Goal: Navigation & Orientation: Understand site structure

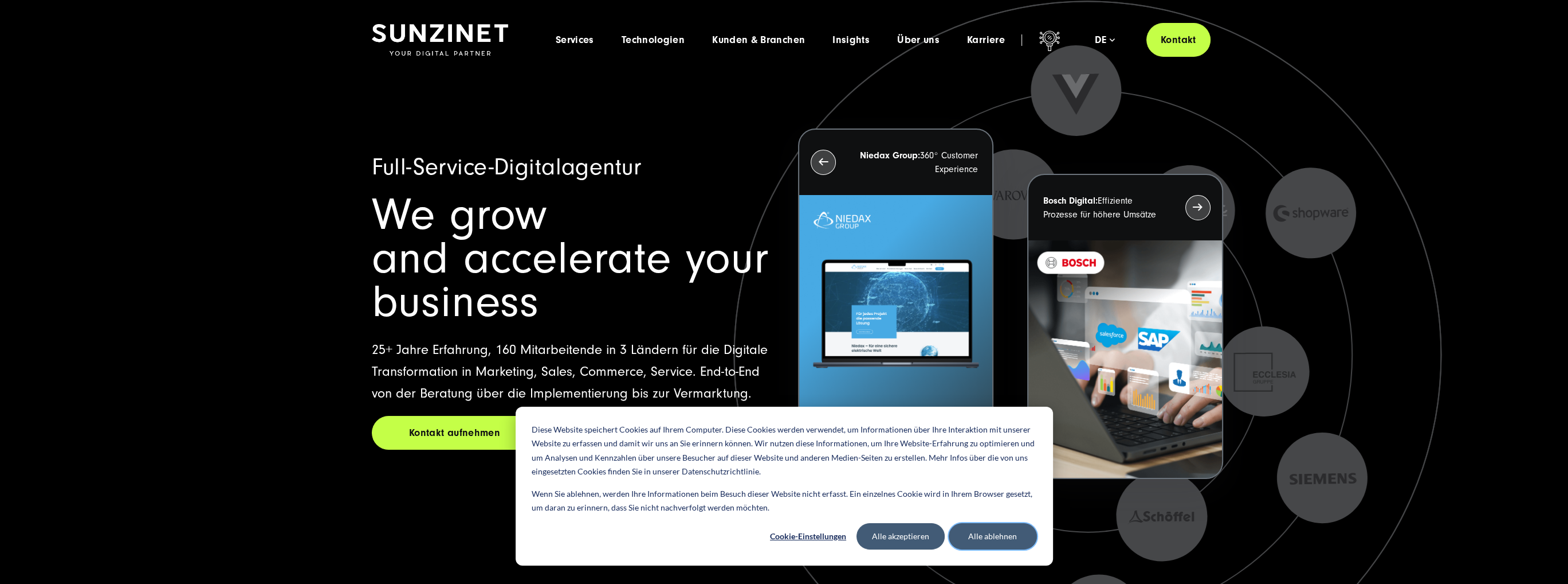
click at [976, 531] on button "Alle ablehnen" at bounding box center [993, 536] width 89 height 26
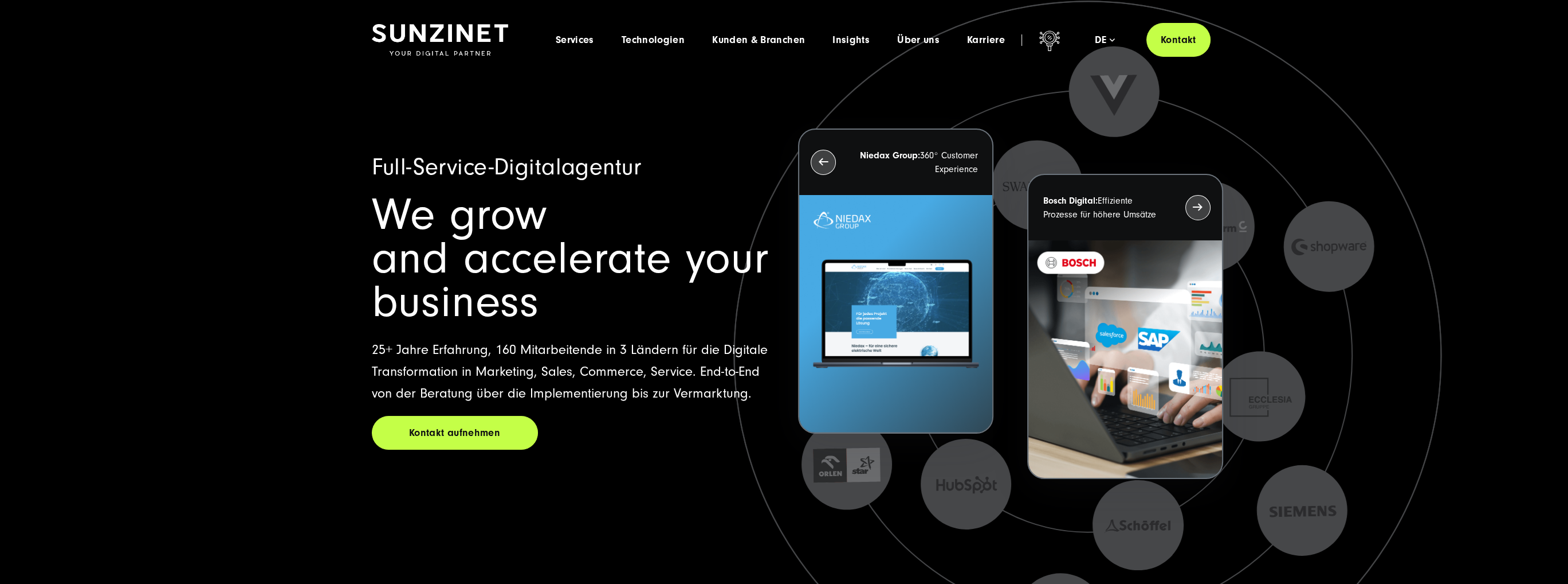
click at [661, 41] on span "Technologien" at bounding box center [652, 40] width 63 height 11
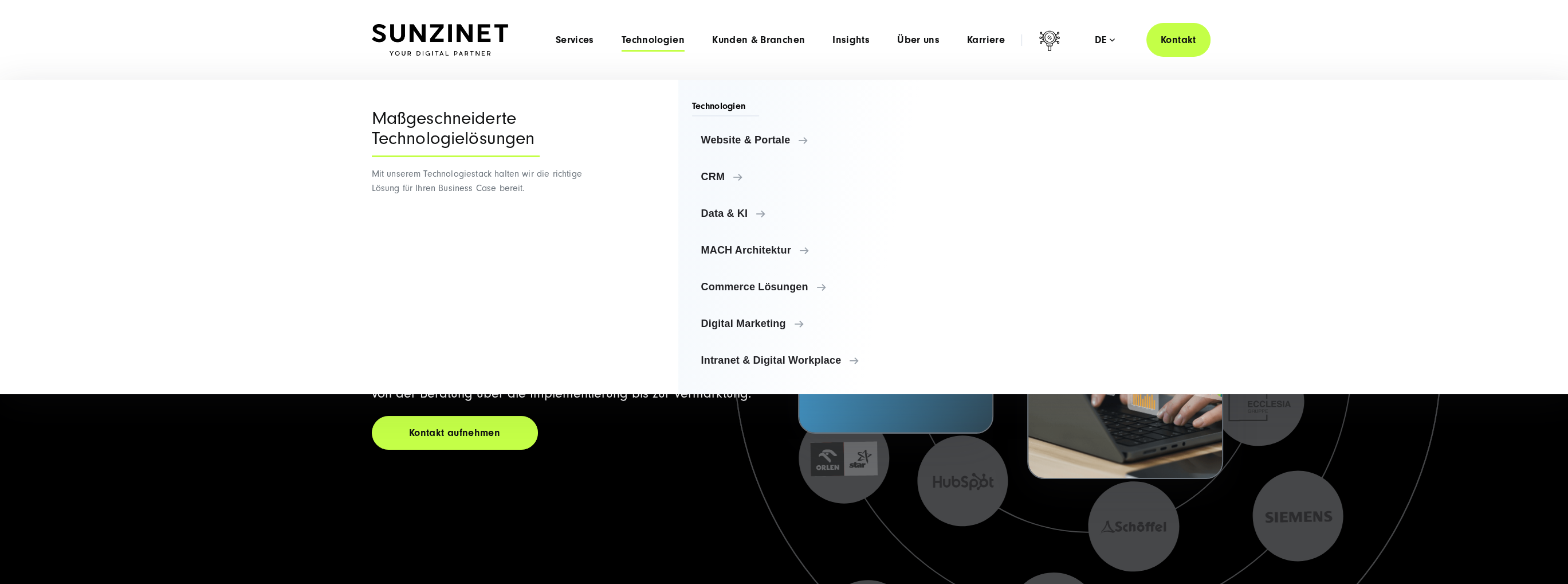
click at [582, 42] on span "Services" at bounding box center [575, 40] width 39 height 11
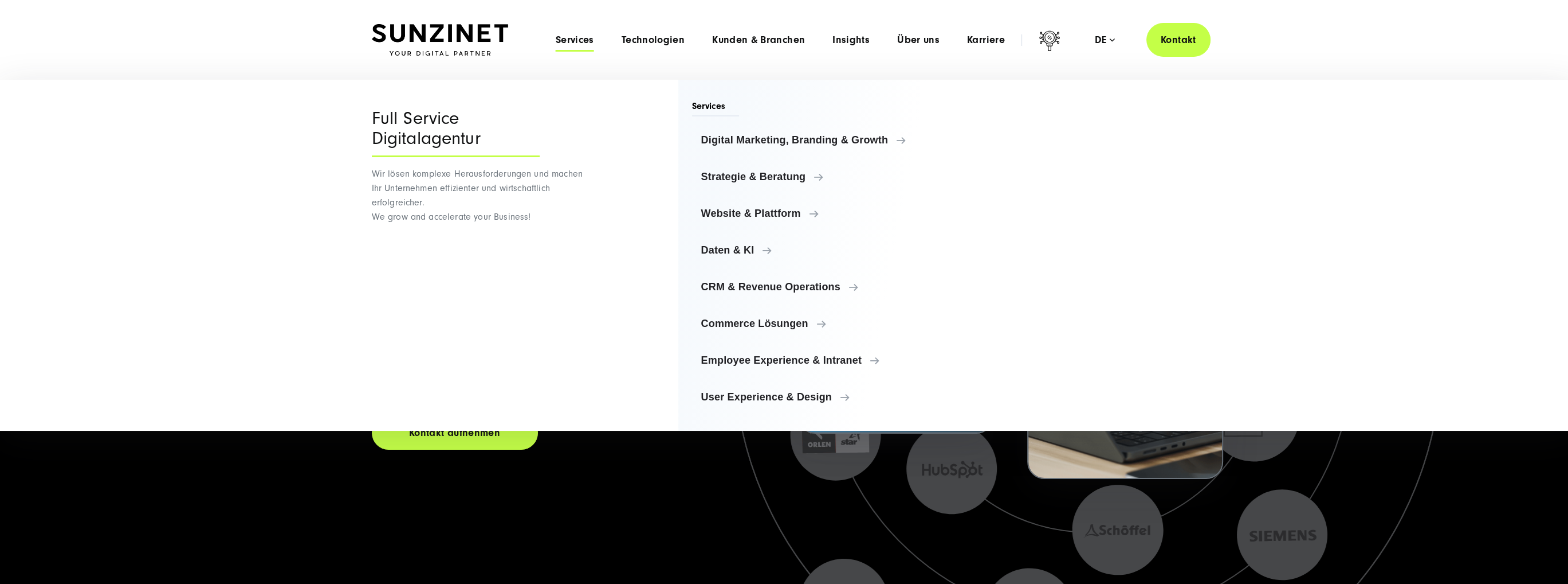
click at [484, 41] on img at bounding box center [440, 39] width 136 height 32
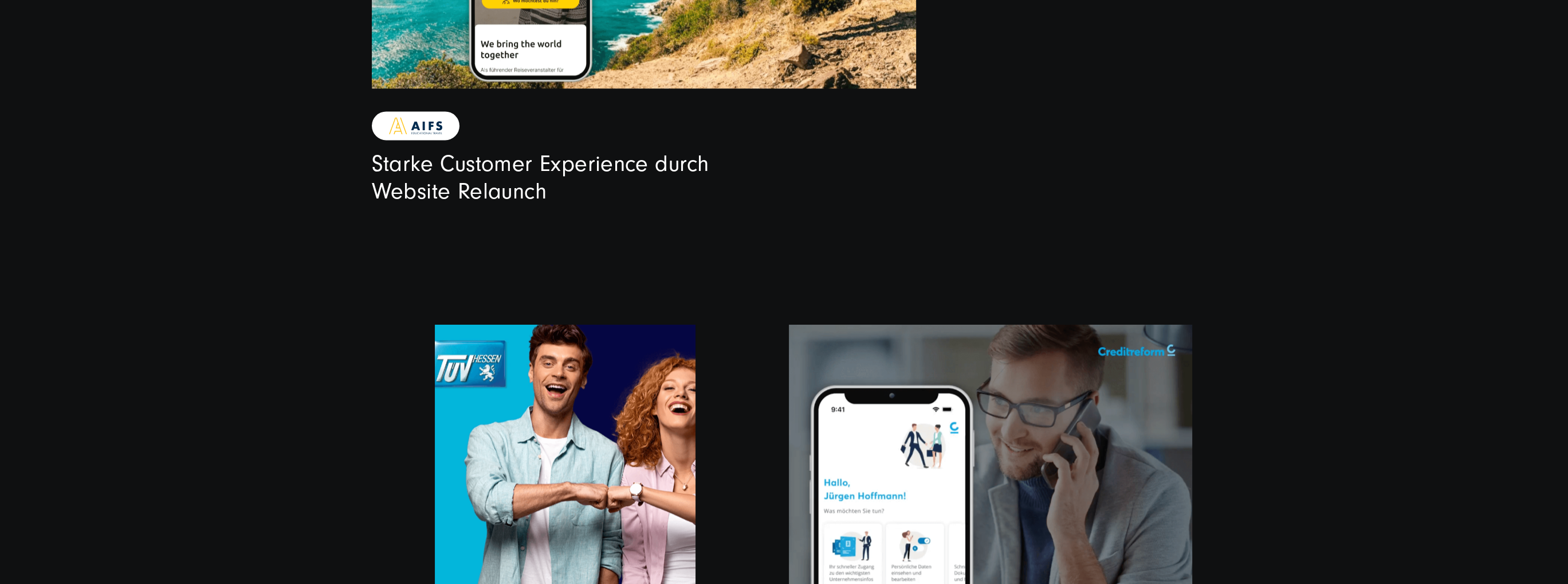
scroll to position [3268, 0]
